Goal: Transaction & Acquisition: Purchase product/service

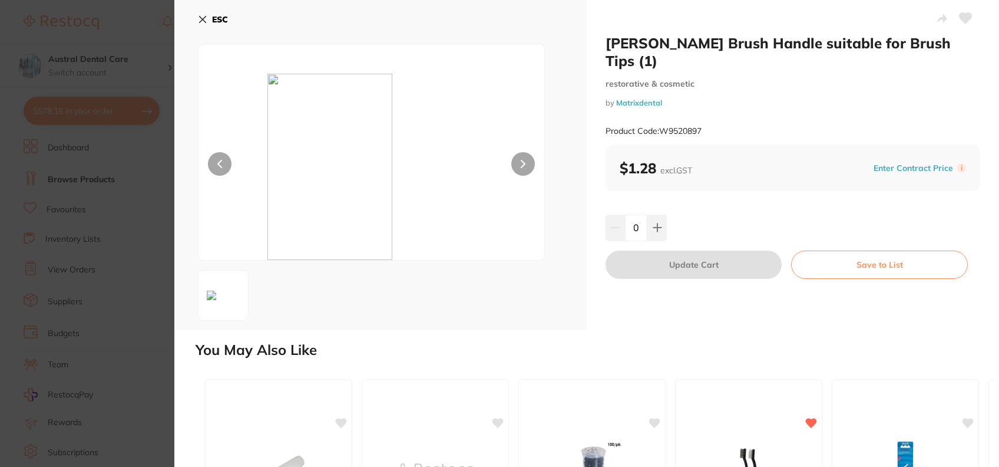
scroll to position [372, 0]
click at [196, 21] on div "ESC" at bounding box center [380, 165] width 412 height 330
click at [200, 22] on icon at bounding box center [203, 19] width 6 height 6
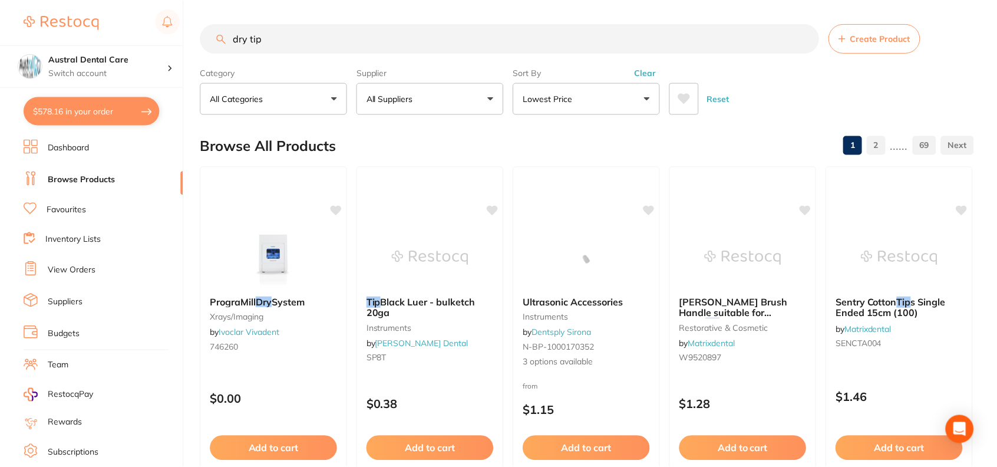
scroll to position [6, 0]
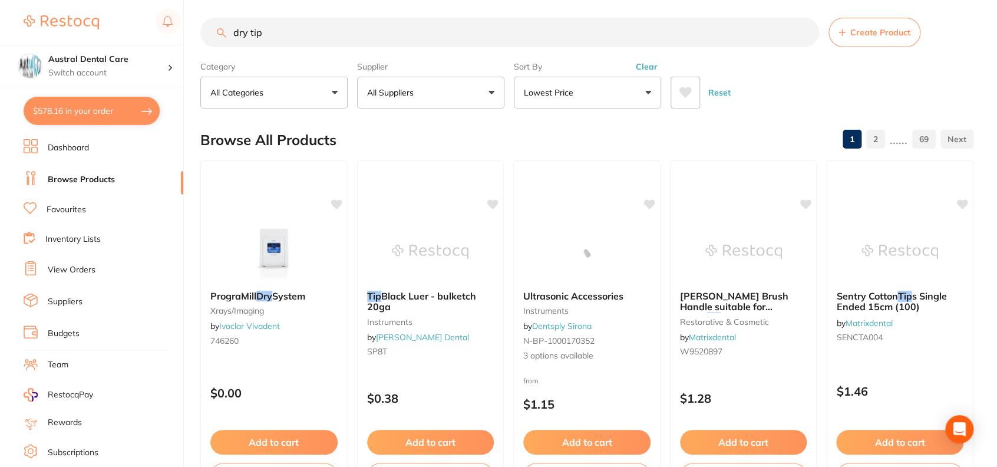
click at [81, 118] on button "$578.16 in your order" at bounding box center [92, 111] width 136 height 28
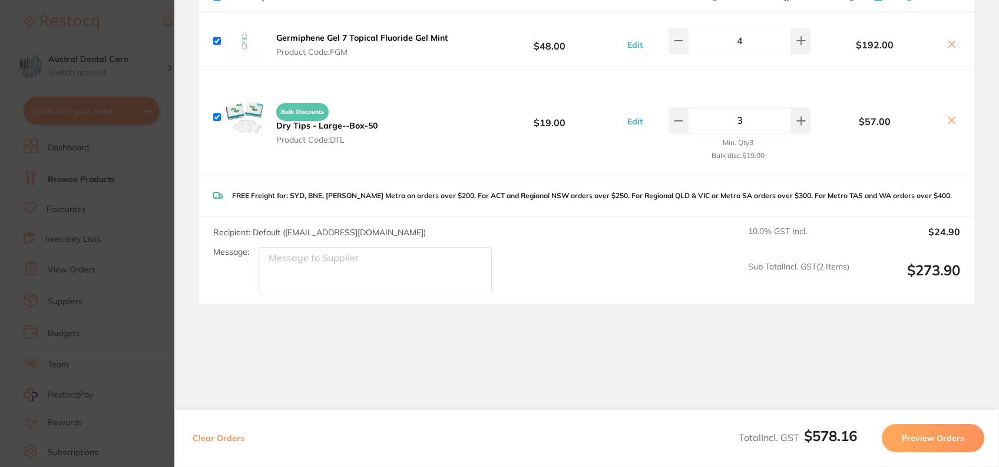
scroll to position [0, 0]
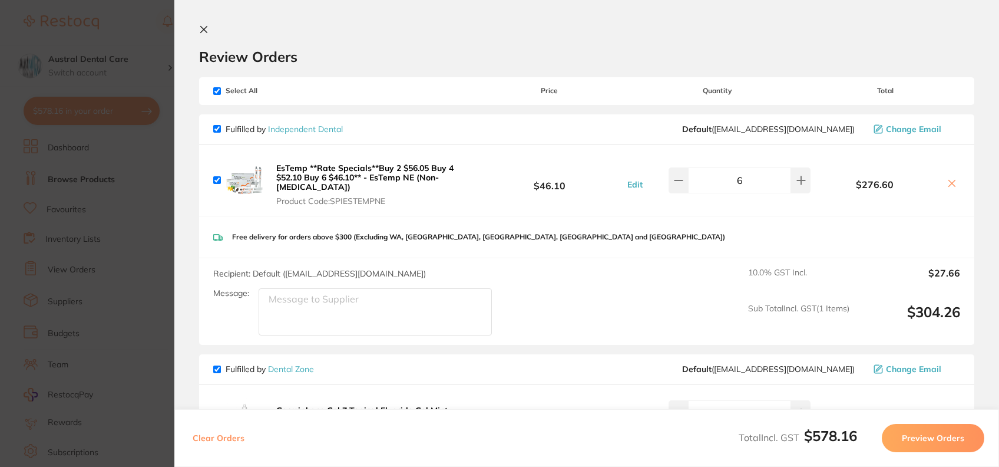
click at [210, 29] on button at bounding box center [206, 30] width 14 height 11
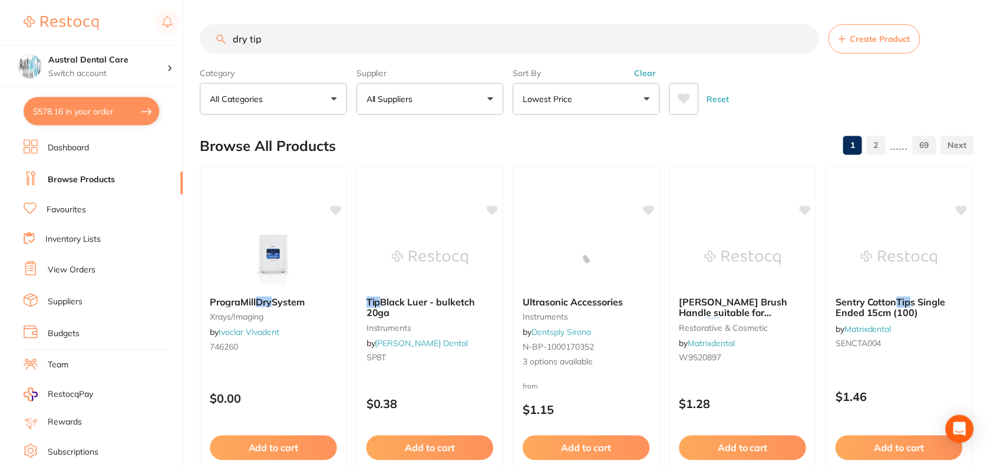
scroll to position [6, 0]
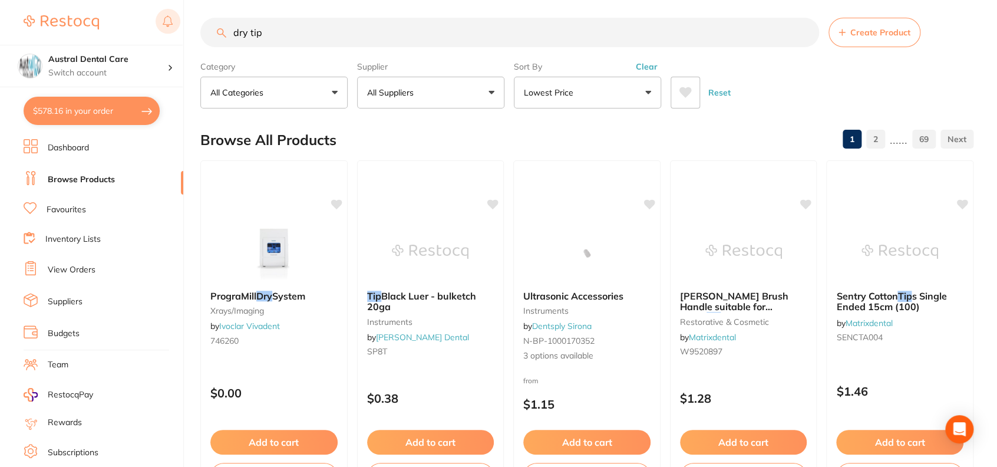
drag, startPoint x: 270, startPoint y: 34, endPoint x: 164, endPoint y: 31, distance: 105.5
click at [168, 31] on div "$578.16 Austral Dental Care Switch account Austral Dental Care $578.16 in your …" at bounding box center [498, 227] width 997 height 467
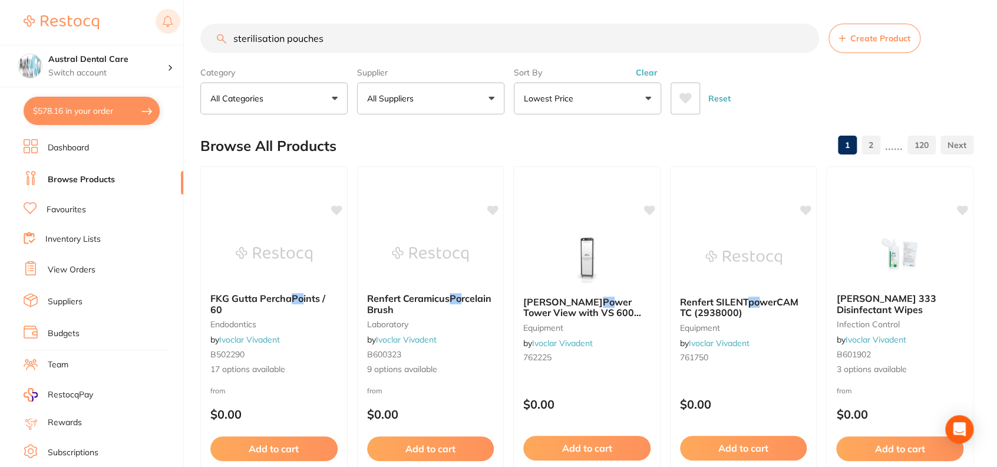
type input "sterilisation pouches"
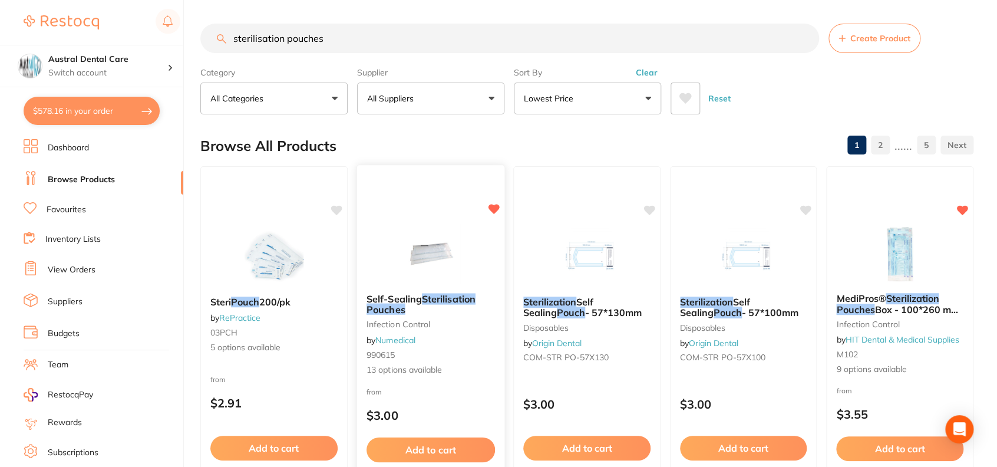
click at [462, 297] on em "Sterilisation" at bounding box center [448, 298] width 54 height 12
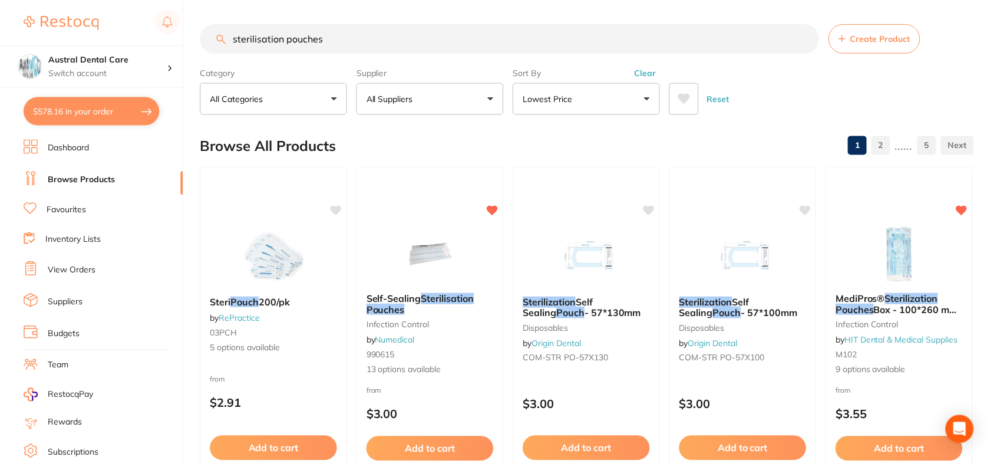
scroll to position [6, 0]
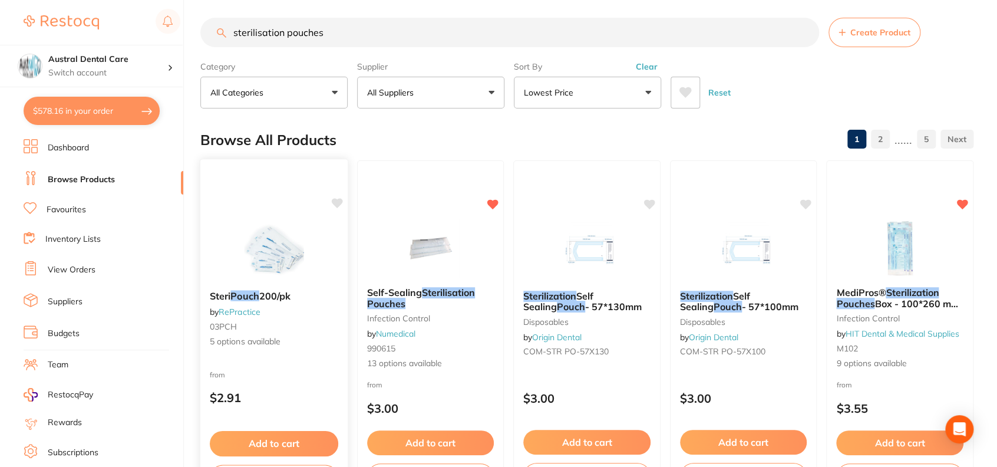
click at [262, 297] on span "200/pk" at bounding box center [275, 295] width 32 height 12
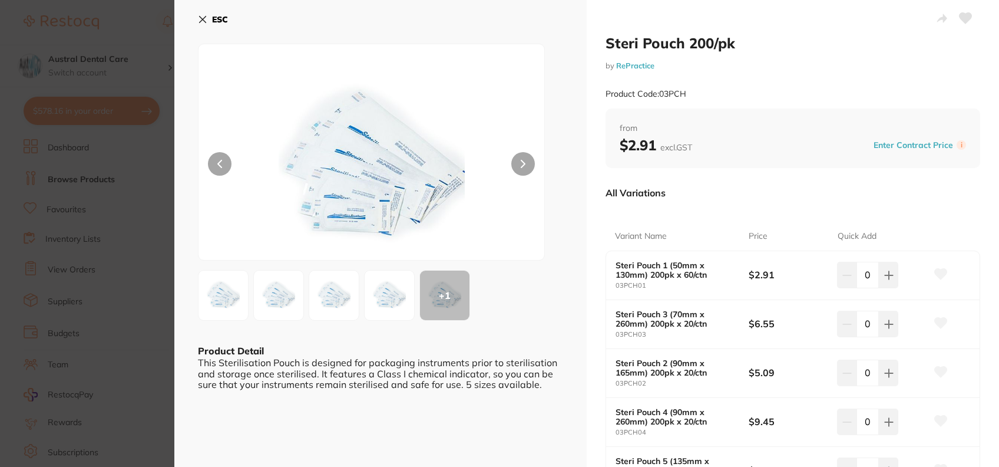
click at [226, 289] on img at bounding box center [223, 295] width 42 height 42
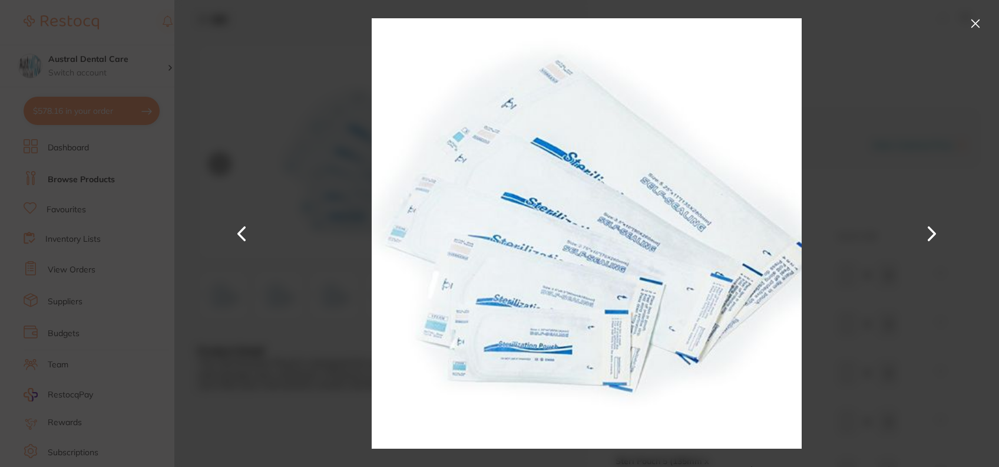
click at [979, 20] on button at bounding box center [975, 23] width 19 height 19
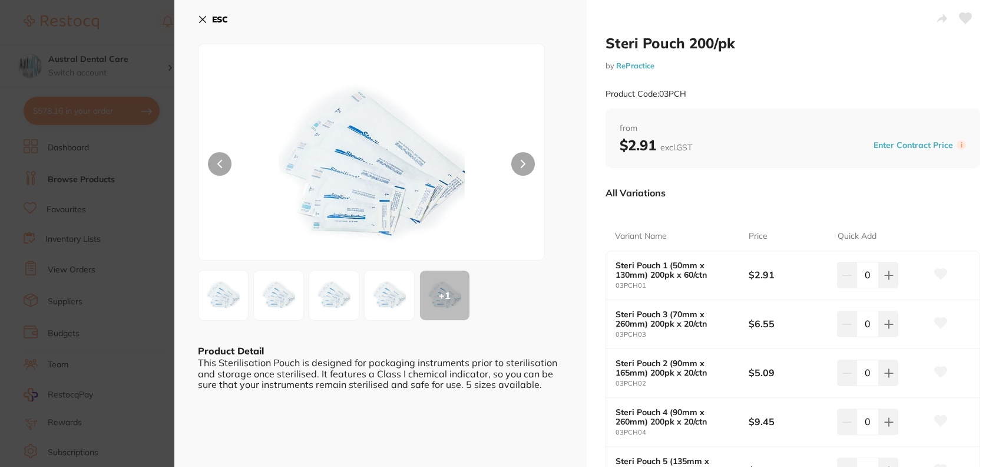
click at [200, 28] on button "ESC" at bounding box center [213, 19] width 30 height 20
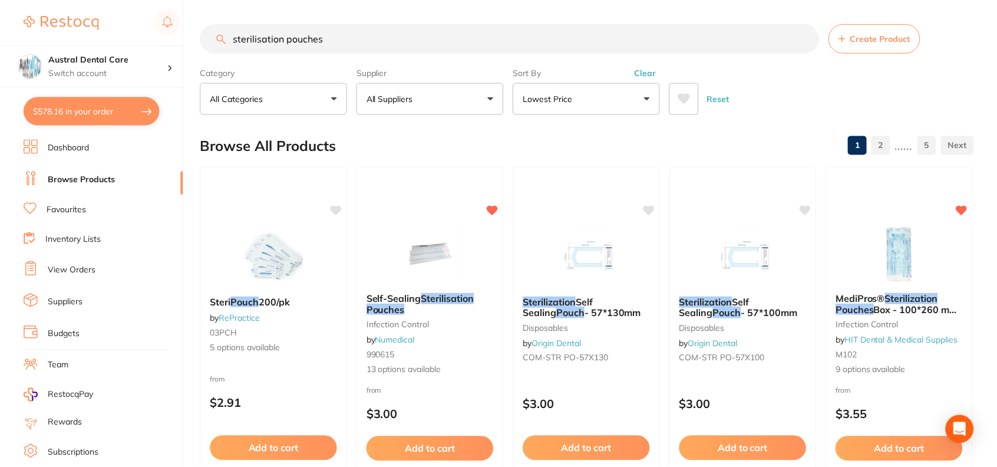
scroll to position [6, 0]
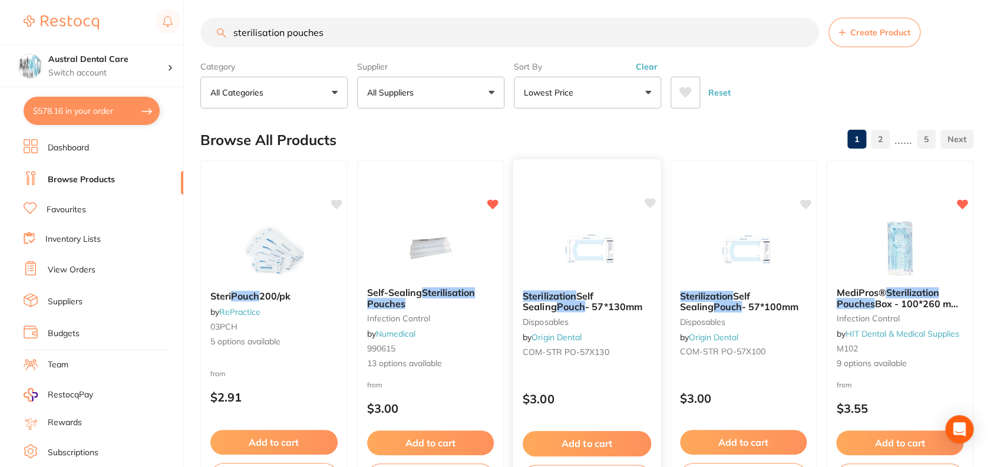
click at [566, 292] on em "Sterilization" at bounding box center [550, 295] width 54 height 12
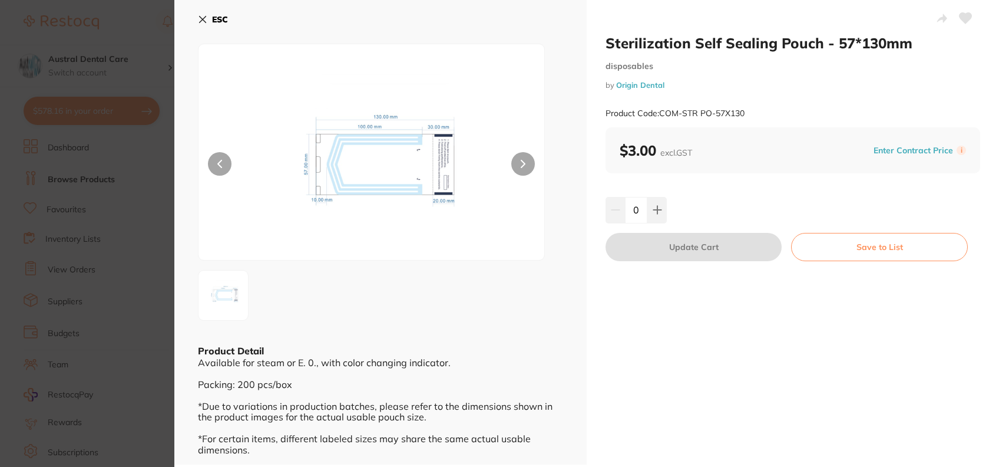
click at [207, 15] on button "ESC" at bounding box center [213, 19] width 30 height 20
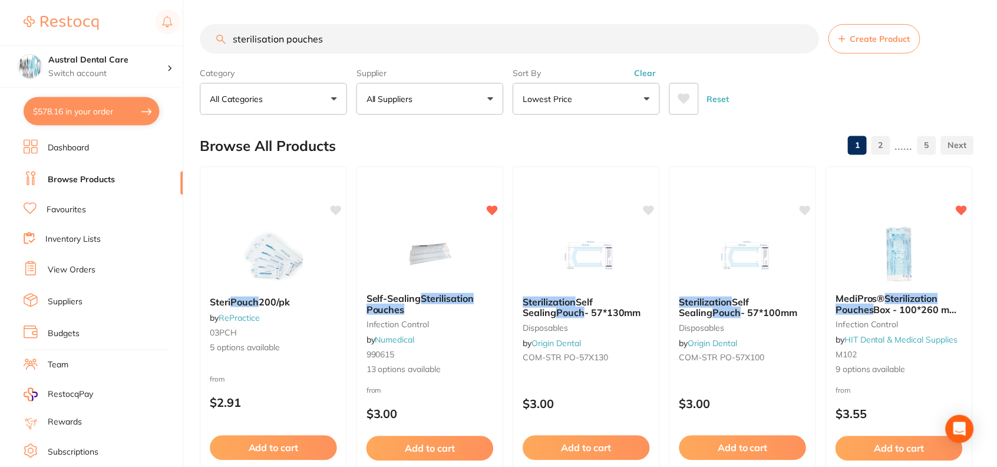
scroll to position [6, 0]
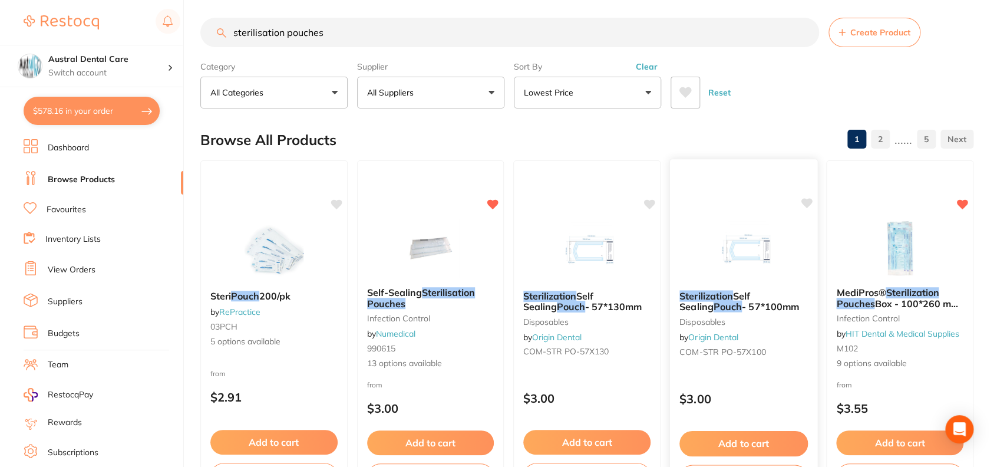
click at [767, 306] on b "Sterilization Self Sealing Pouch - 57*100mm" at bounding box center [743, 301] width 128 height 22
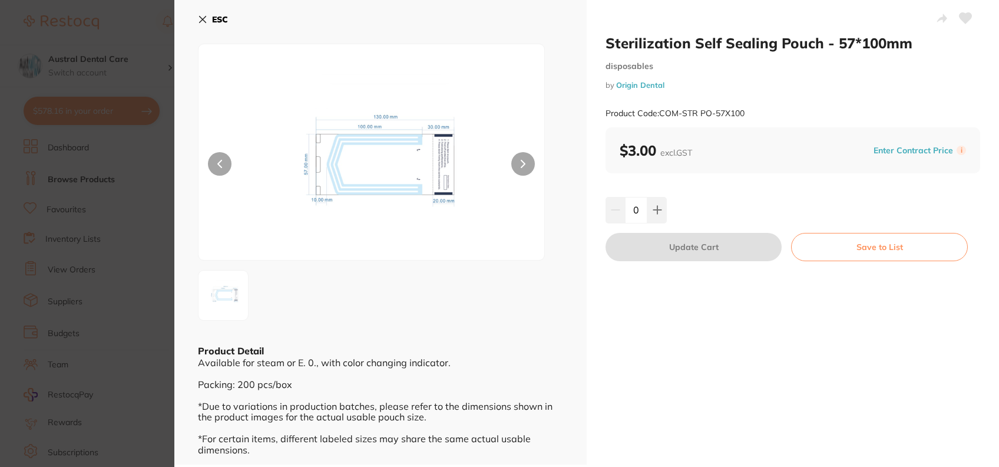
click at [203, 22] on icon at bounding box center [202, 19] width 9 height 9
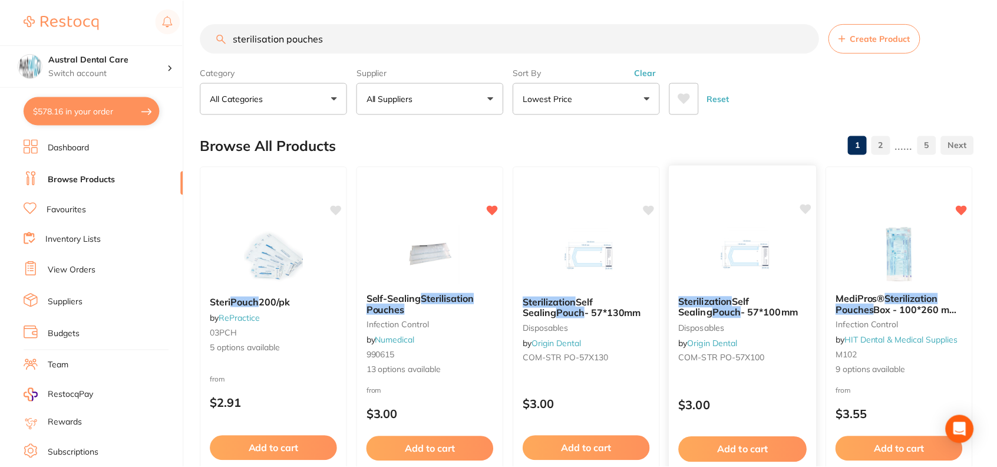
scroll to position [6, 0]
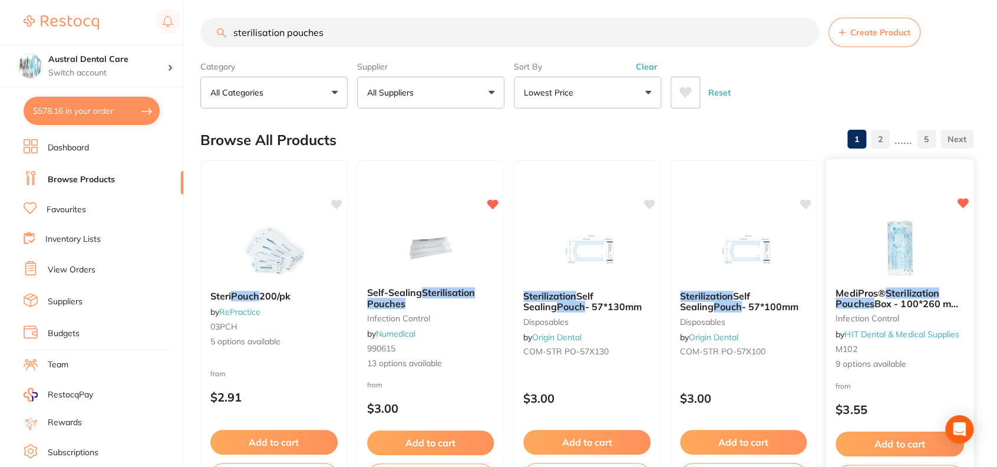
click at [928, 302] on span "Box - 100*260 mm 4 * 10 inch" at bounding box center [897, 308] width 124 height 23
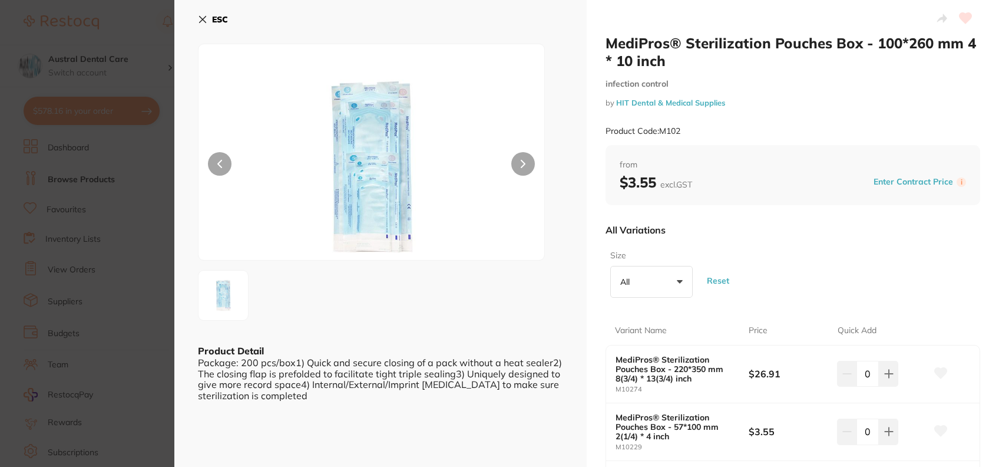
click at [207, 22] on button "ESC" at bounding box center [213, 19] width 30 height 20
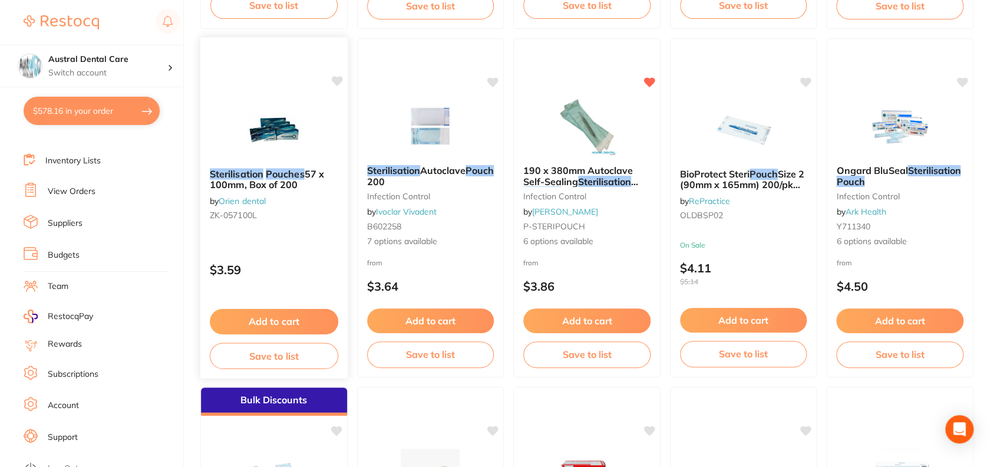
scroll to position [477, 0]
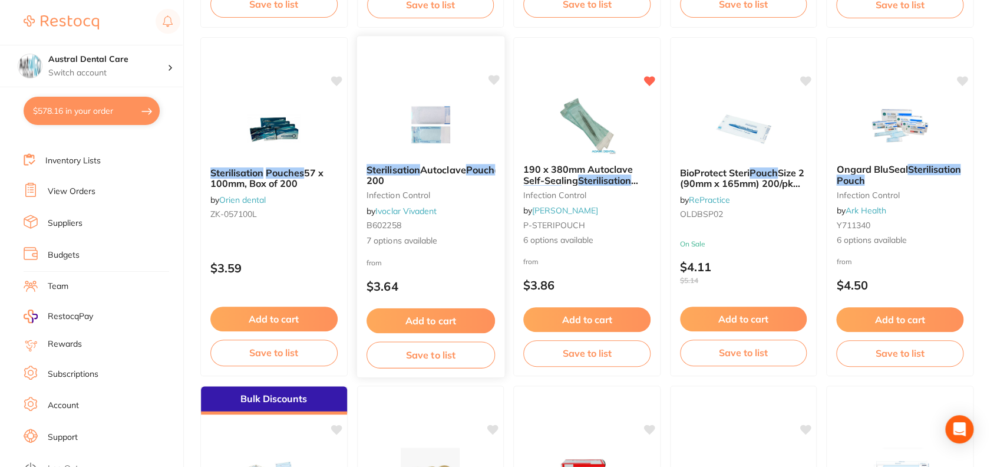
click at [429, 168] on span "Autoclave" at bounding box center [442, 169] width 46 height 12
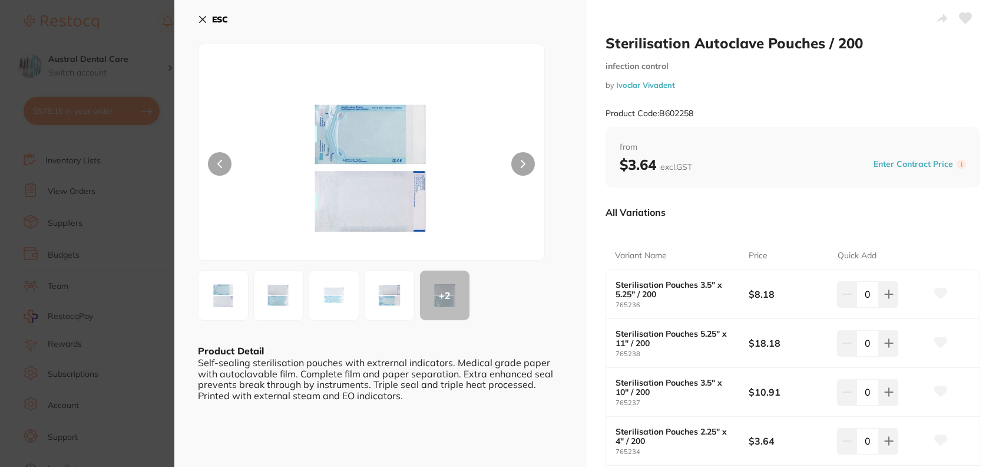
click at [144, 35] on section "Sterilisation Autoclave Pouches / 200 infection control by Ivoclar Vivadent Pro…" at bounding box center [499, 233] width 999 height 467
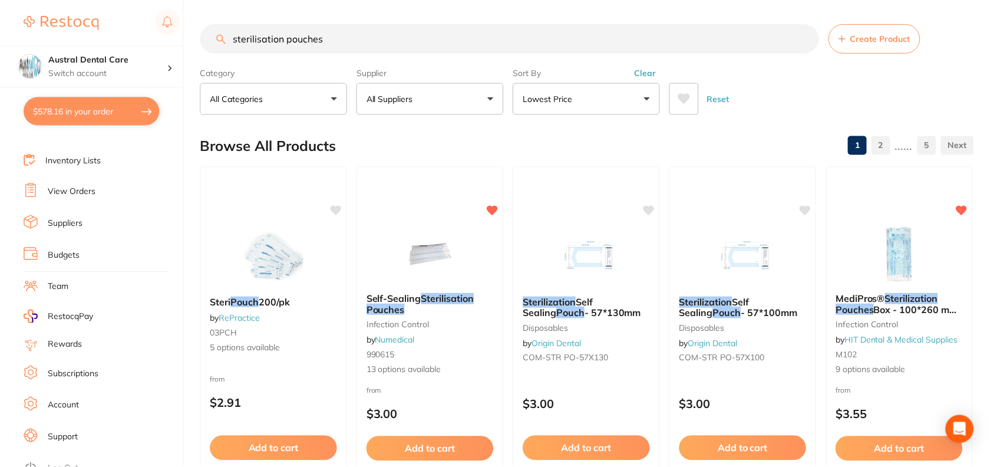
scroll to position [477, 0]
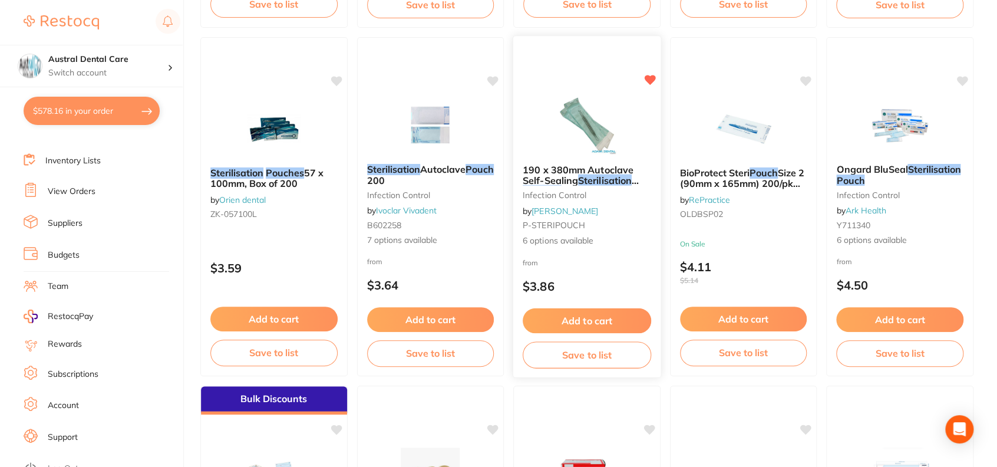
click at [599, 185] on div "190 x 380mm Autoclave [SECURITY_DATA] Sterilisation Pouches 200/pk infection co…" at bounding box center [586, 205] width 147 height 102
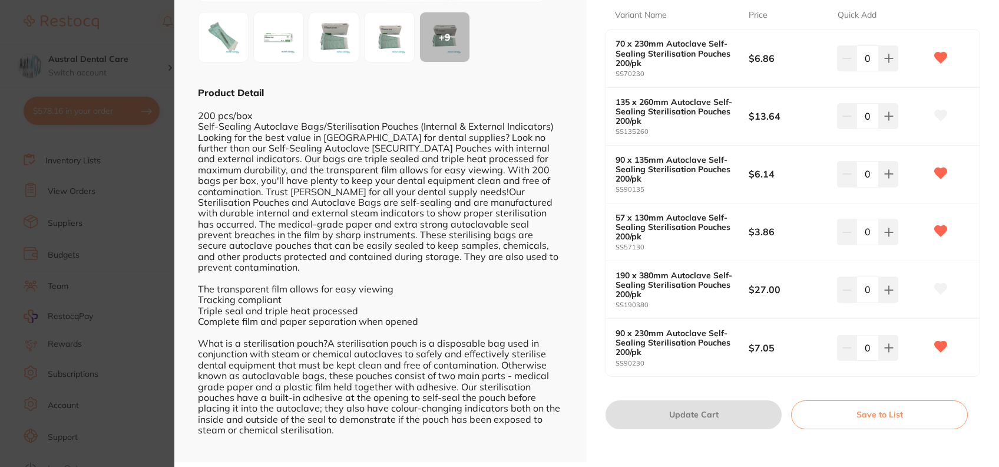
scroll to position [261, 0]
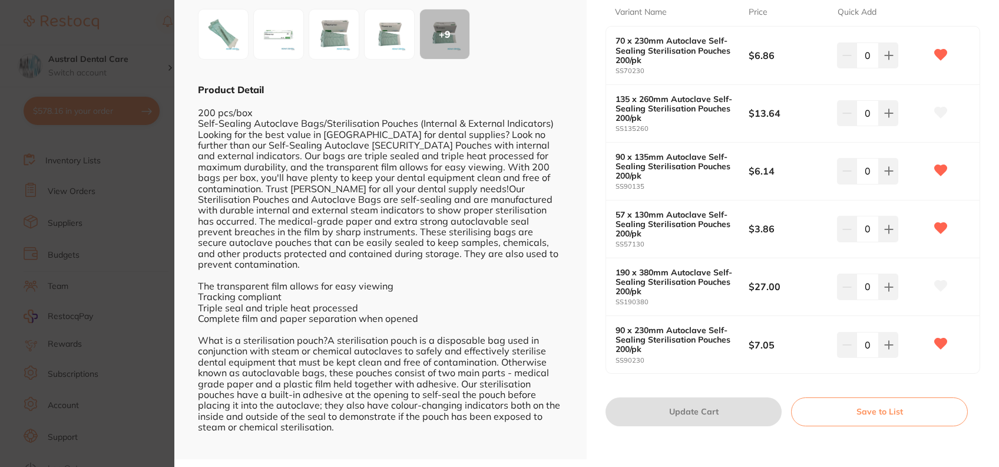
click at [118, 34] on section "190 x 380mm Autoclave [SECURITY_DATA] Sterilisation Pouches 200/pk infection co…" at bounding box center [499, 233] width 999 height 467
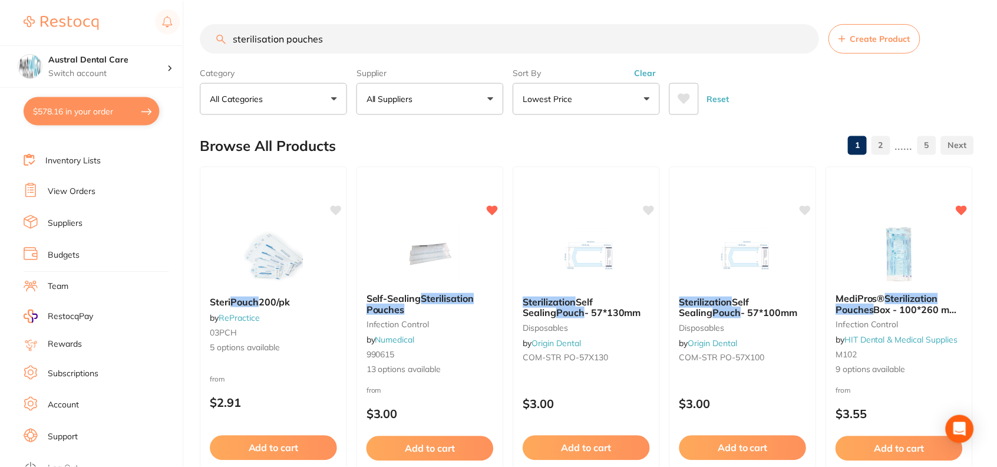
scroll to position [477, 0]
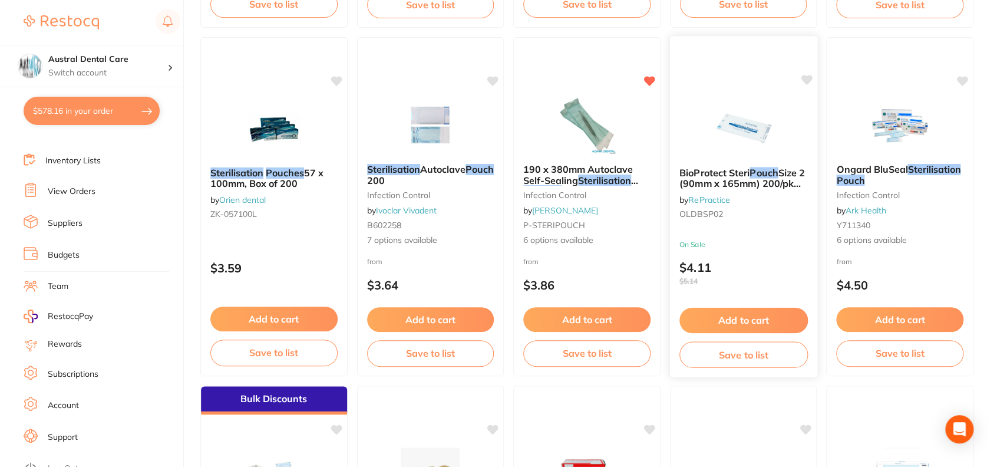
click at [766, 184] on span "Size 2 (90mm x 165mm) 200/pk 20/ctn" at bounding box center [741, 183] width 125 height 34
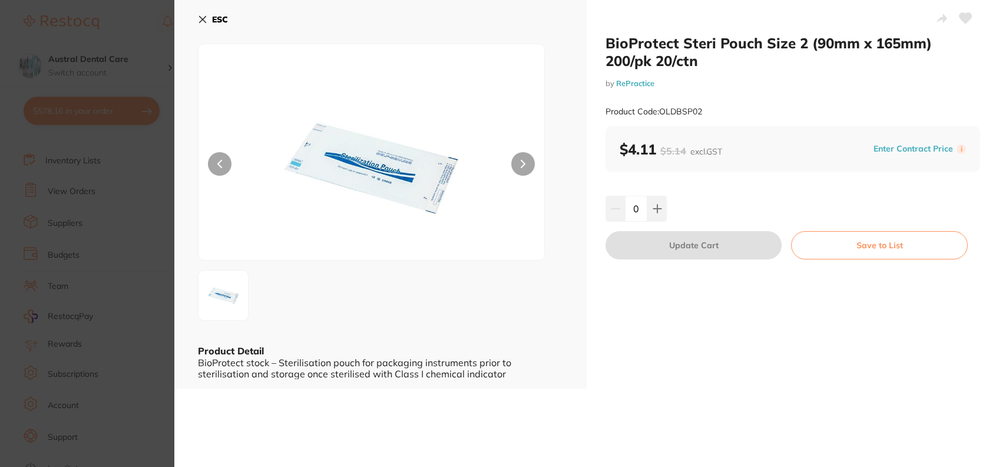
click at [143, 47] on section "BioProtect Steri Pouch Size 2 (90mm x 165mm) 200/pk 20/ctn by RePractice Produc…" at bounding box center [499, 233] width 999 height 467
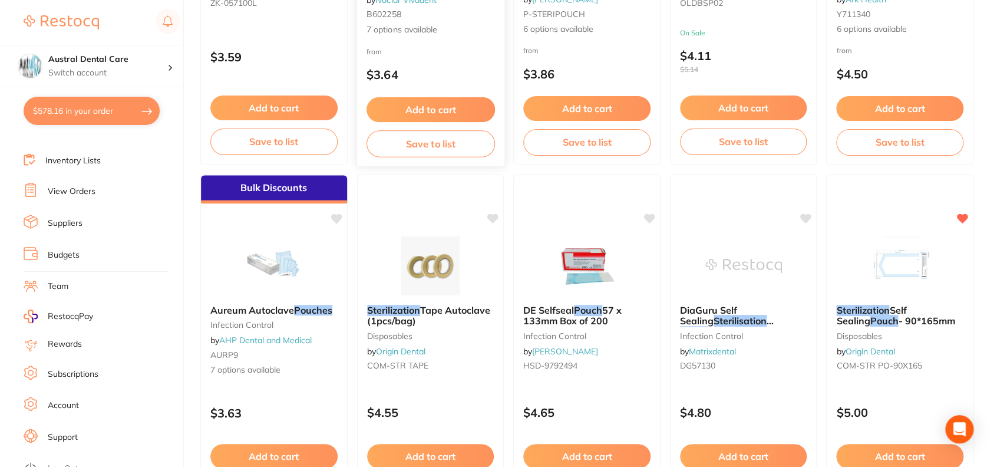
scroll to position [713, 0]
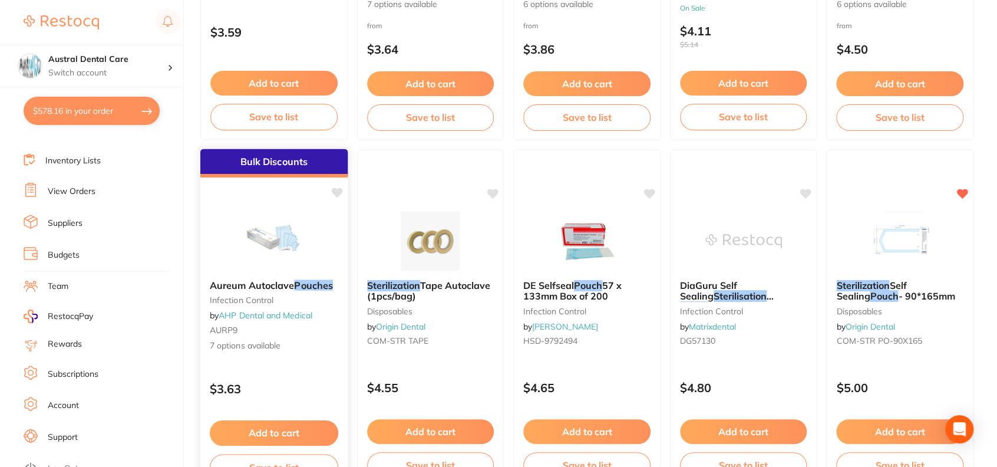
click at [302, 282] on em "Pouches" at bounding box center [313, 285] width 39 height 12
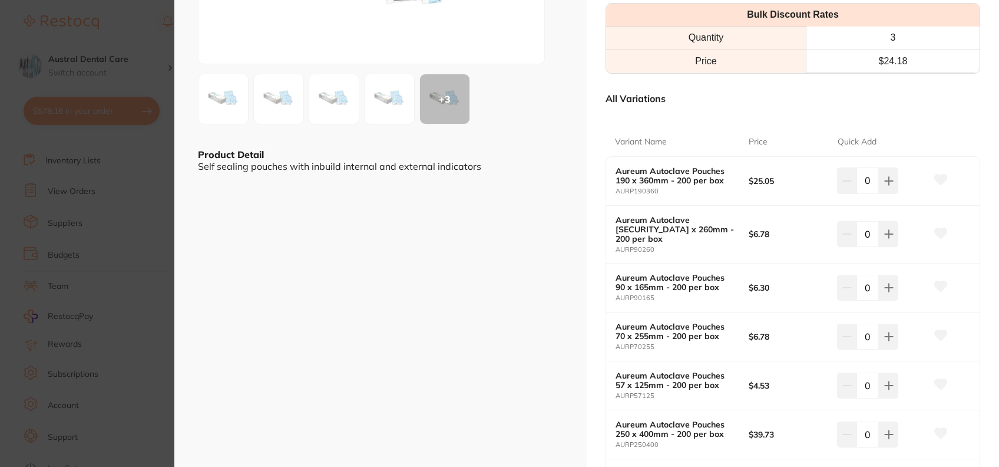
scroll to position [236, 0]
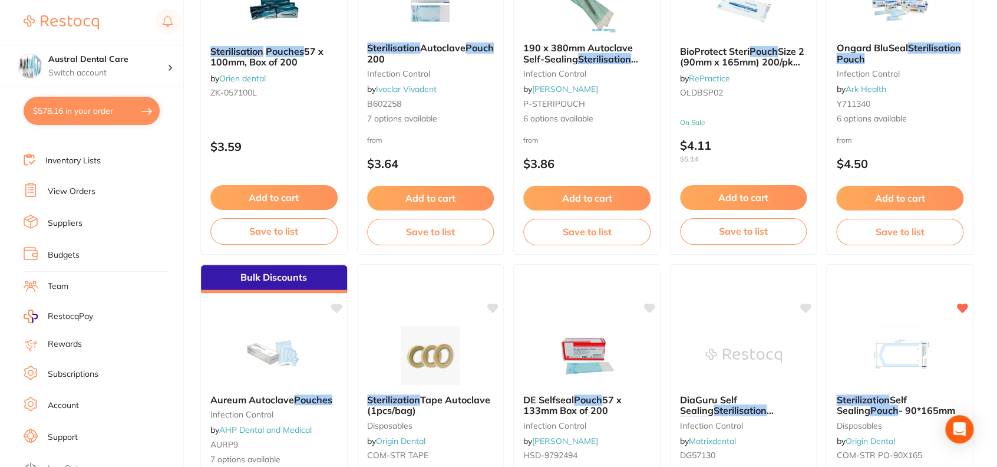
scroll to position [477, 0]
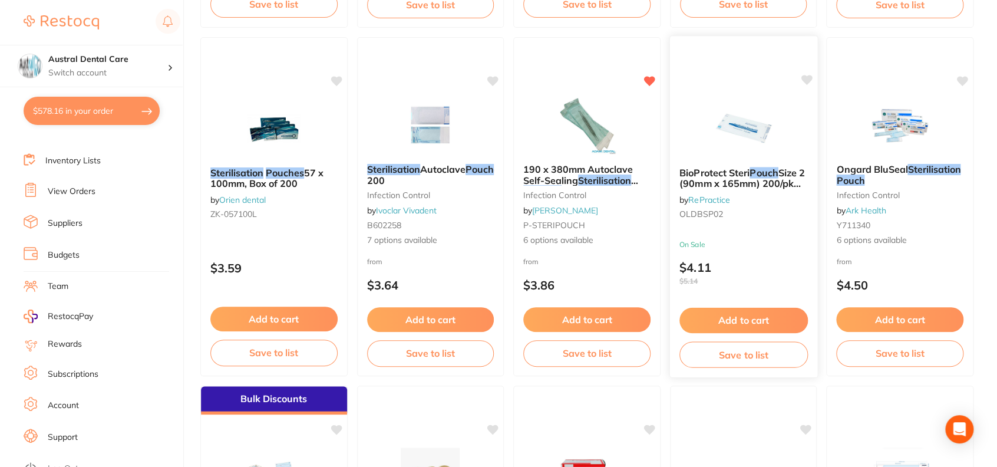
click at [726, 199] on link "RePractice" at bounding box center [709, 199] width 42 height 11
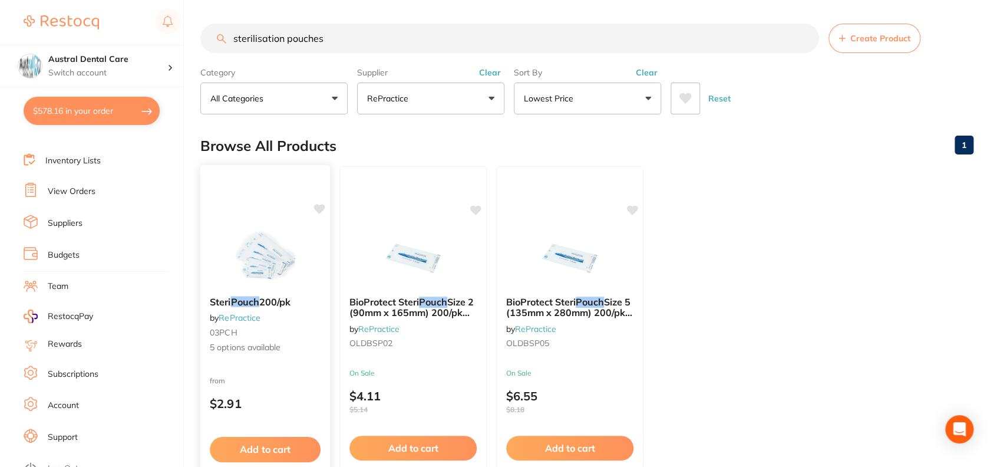
click at [264, 295] on div "Steri Pouch 200/pk by RePractice 03PCH 5 options available" at bounding box center [265, 324] width 130 height 77
click at [274, 296] on span "200/pk" at bounding box center [275, 301] width 32 height 12
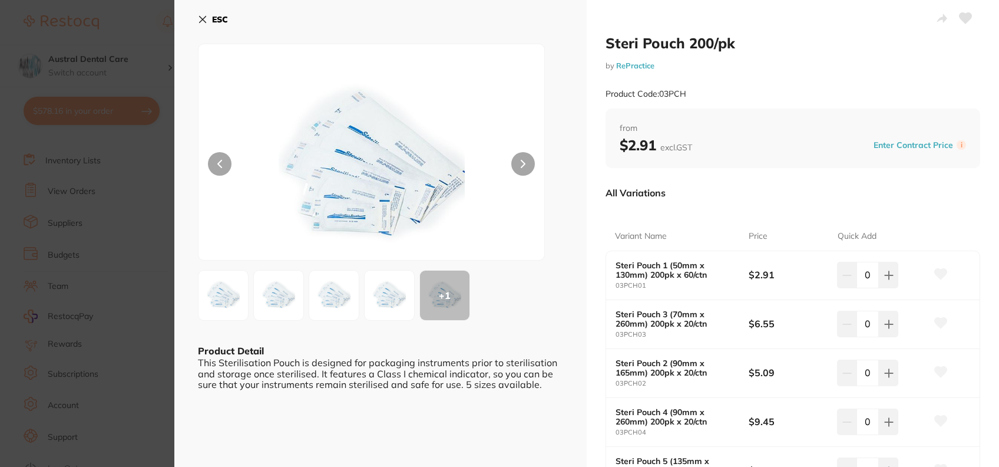
click at [207, 24] on button "ESC" at bounding box center [213, 19] width 30 height 20
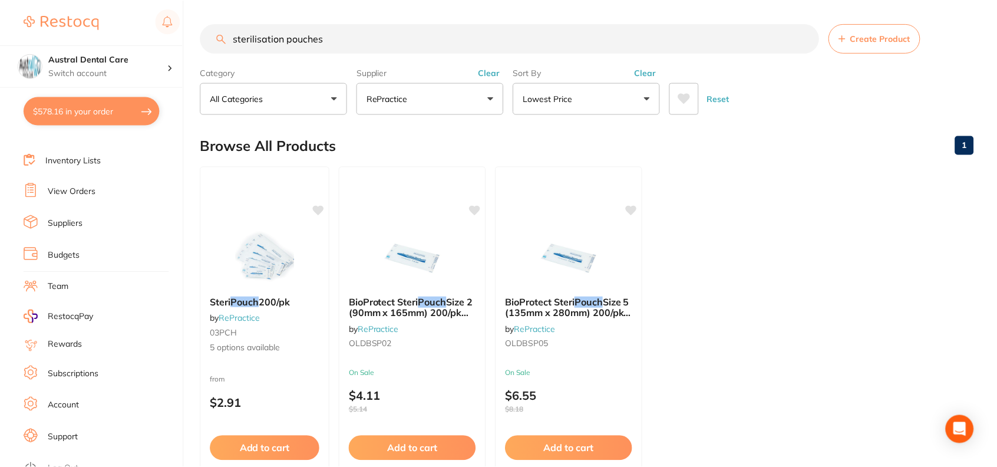
scroll to position [99, 0]
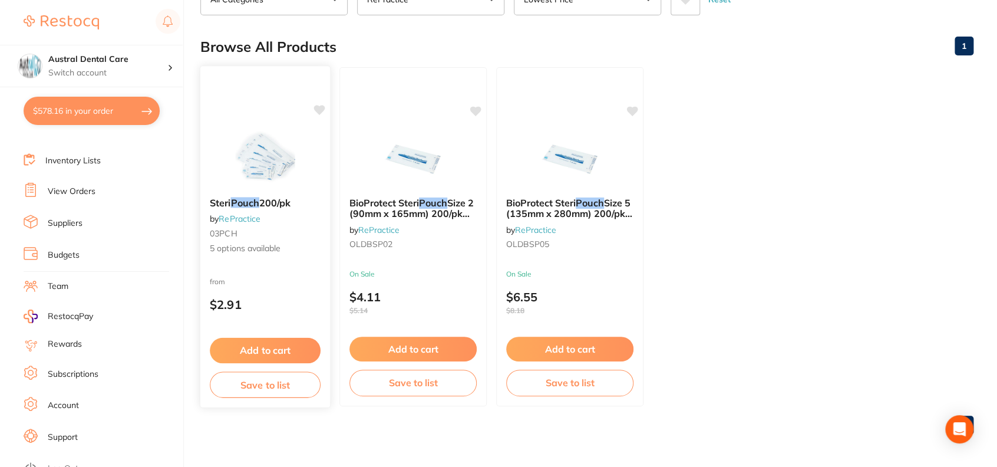
click at [266, 202] on span "200/pk" at bounding box center [275, 202] width 32 height 12
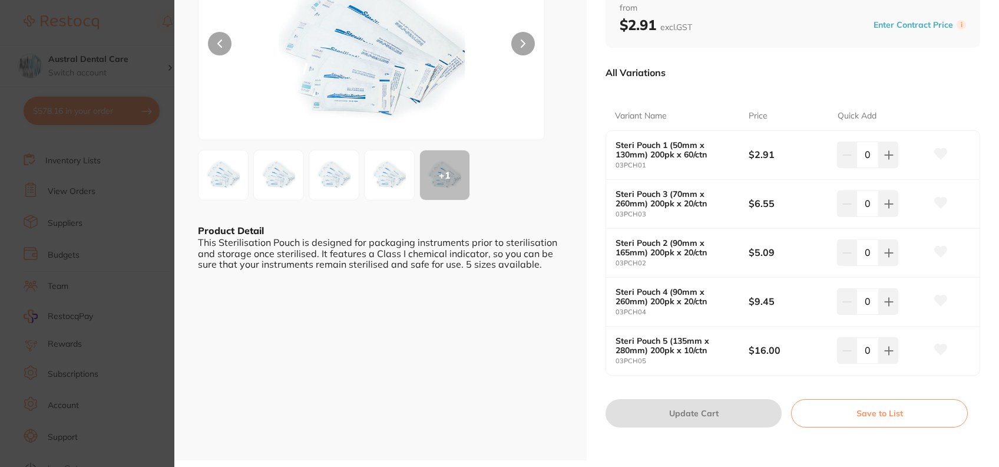
scroll to position [122, 0]
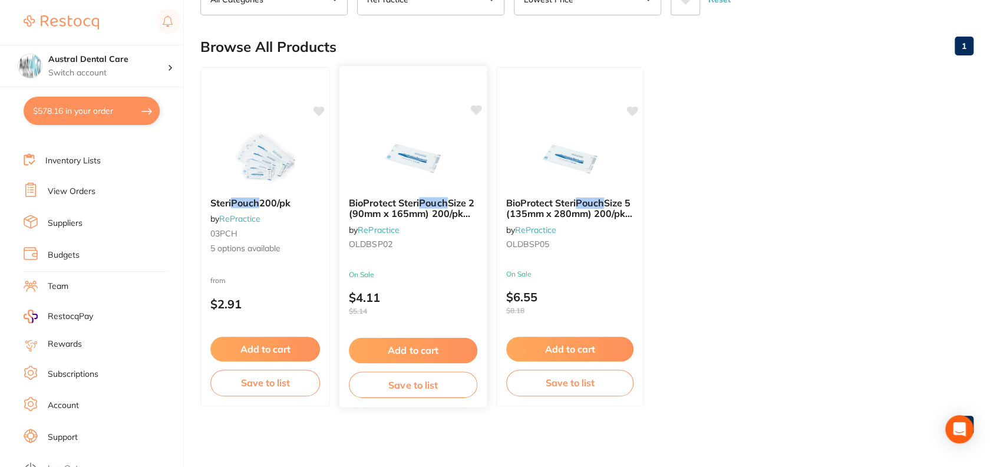
click at [411, 213] on span "Size 2 (90mm x 165mm) 200/pk 20/ctn" at bounding box center [411, 213] width 125 height 34
